Goal: Information Seeking & Learning: Understand process/instructions

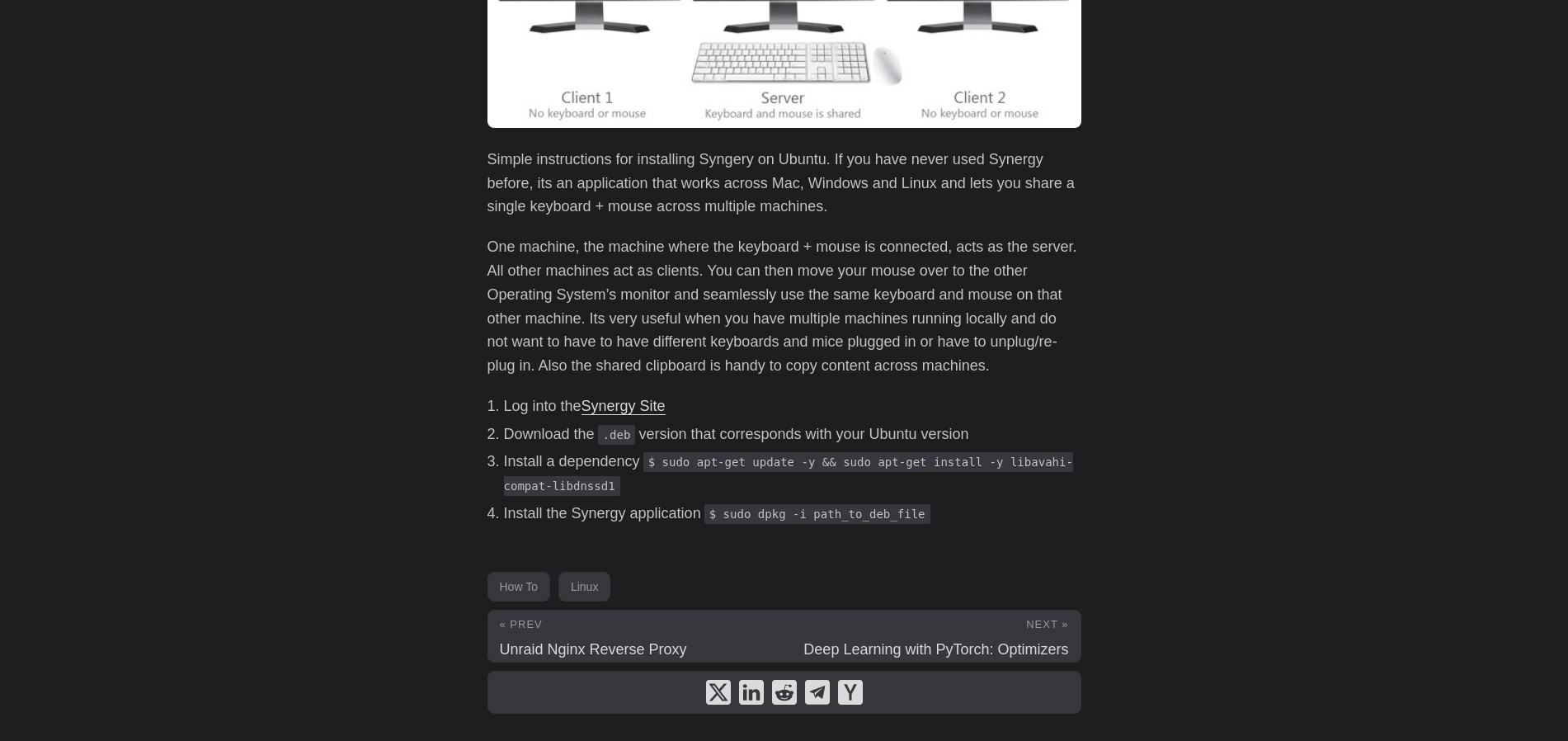
scroll to position [363, 0]
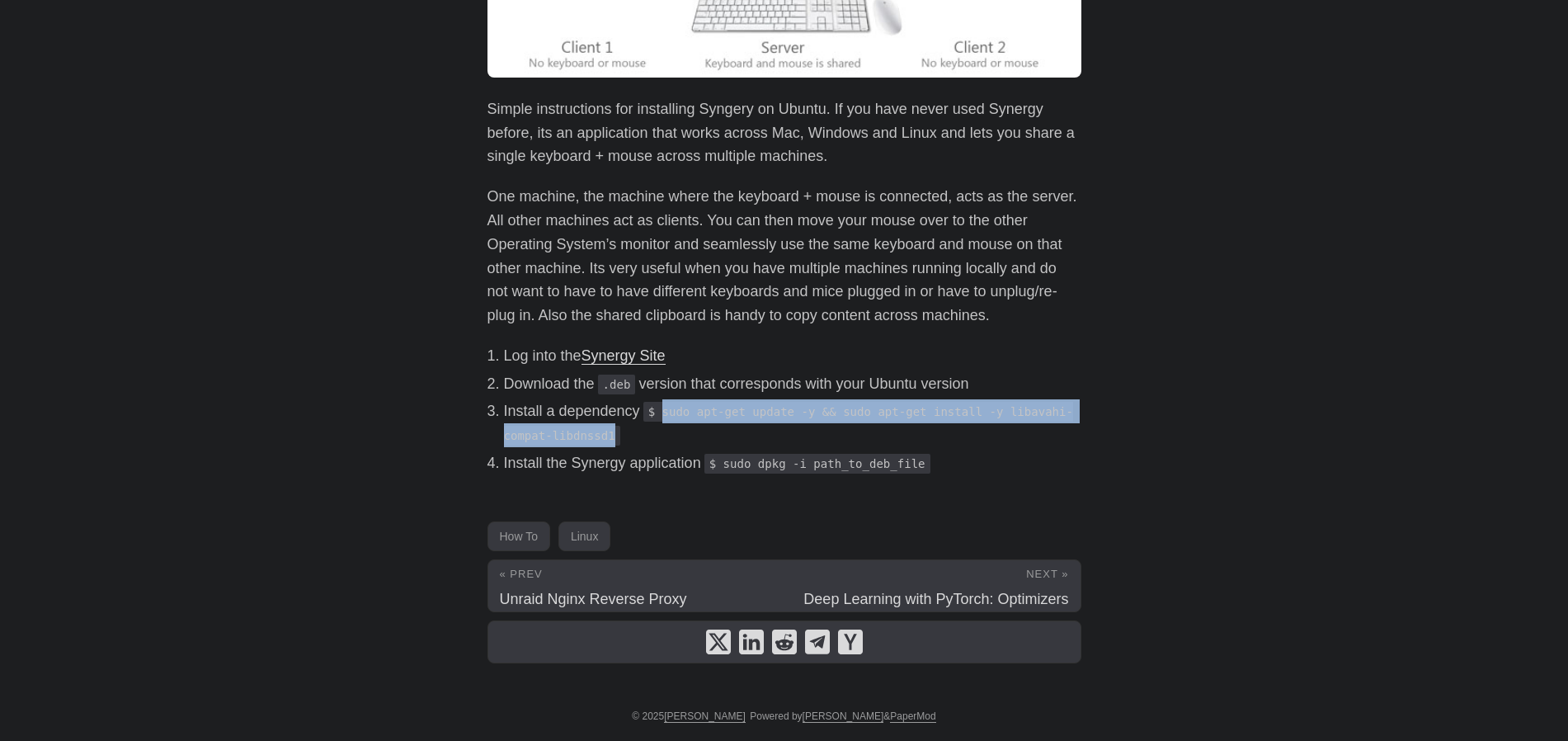
drag, startPoint x: 668, startPoint y: 414, endPoint x: 619, endPoint y: 440, distance: 55.5
click at [619, 440] on code "$ sudo apt-get update -y && sudo apt-get install -y libavahi-compat-libdnssd1" at bounding box center [788, 423] width 569 height 43
copy code "sudo apt-get update -y && sudo apt-get install -y libavahi-compat-libdnssd1"
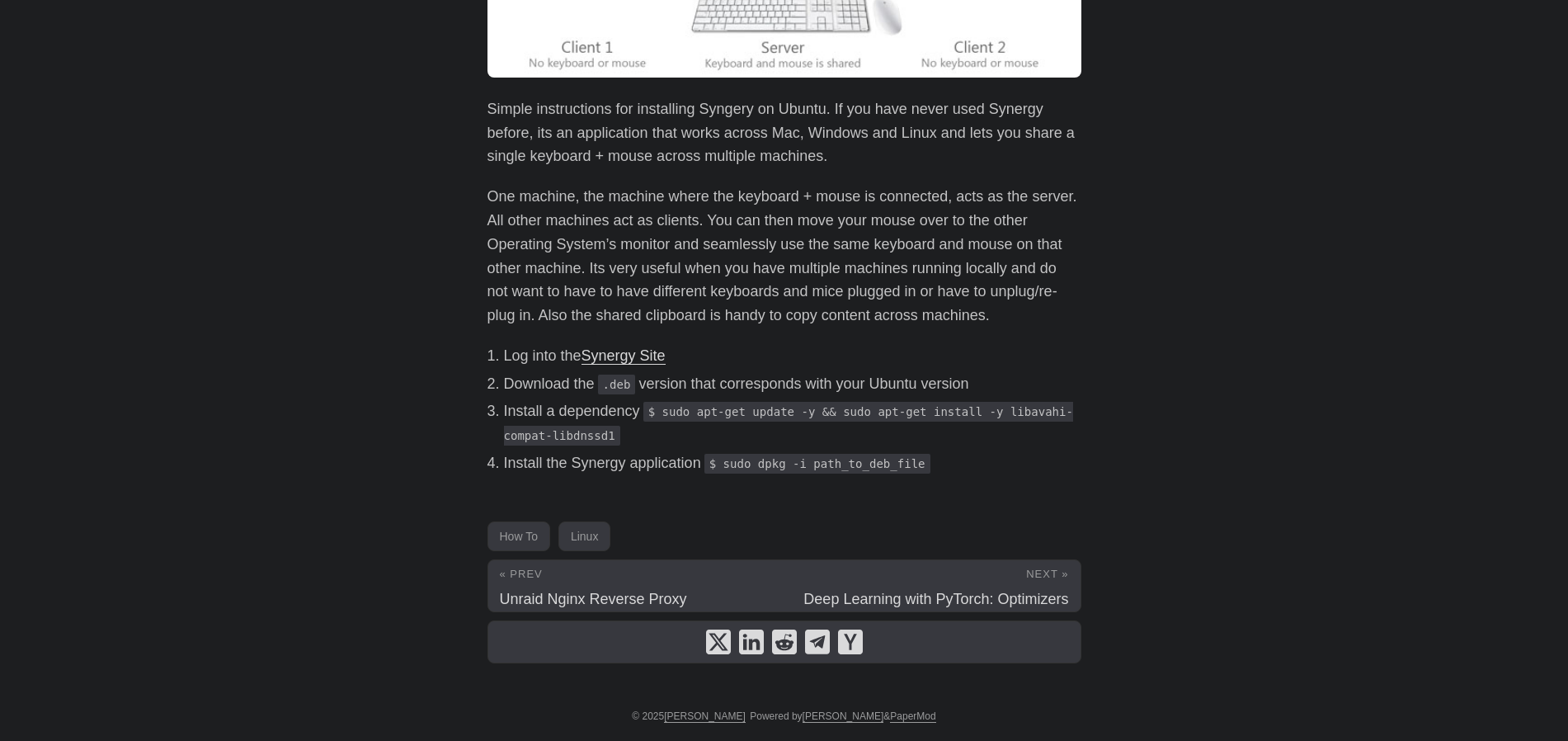
click at [765, 495] on article "How To Install Synergy On Ubuntu [DATE] · 1 min · [PERSON_NAME] Simple instruct…" at bounding box center [784, 195] width 594 height 937
drag, startPoint x: 731, startPoint y: 469, endPoint x: 813, endPoint y: 465, distance: 82.1
click at [813, 465] on code "$ sudo dpkg -i path_to_deb_file" at bounding box center [817, 464] width 226 height 20
copy code "sudo dpkg -i"
click at [619, 355] on link "Synergy Site" at bounding box center [623, 355] width 84 height 16
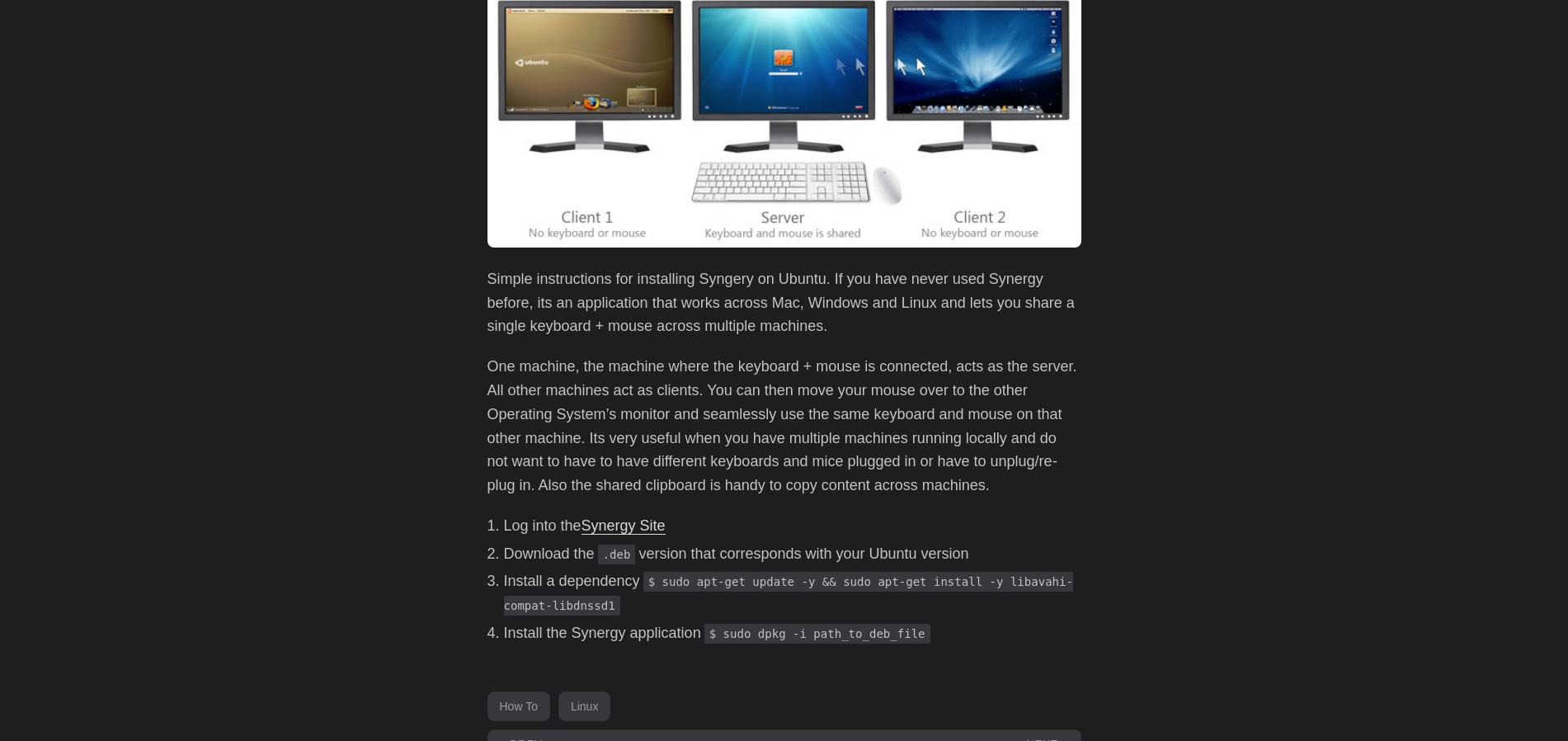
scroll to position [198, 0]
